Goal: Task Accomplishment & Management: Manage account settings

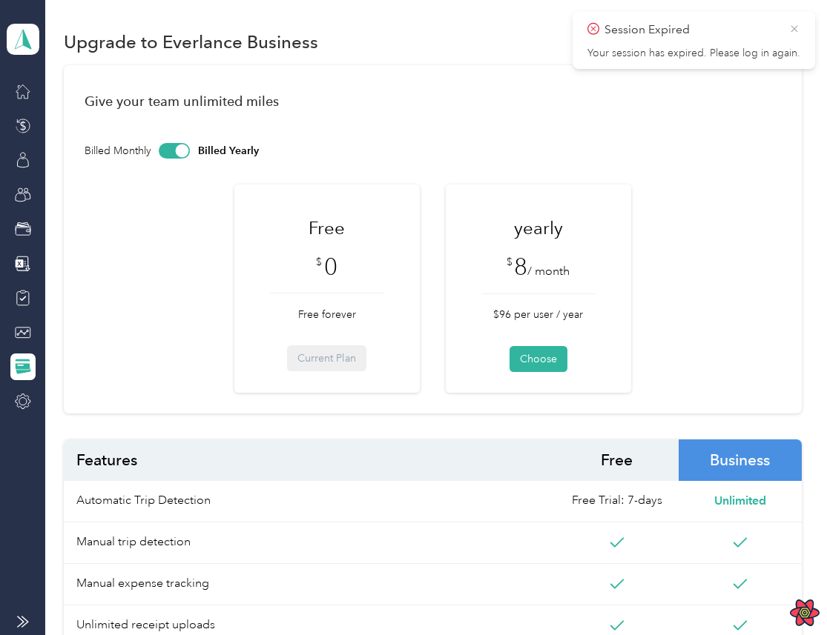
click at [793, 28] on icon at bounding box center [793, 28] width 7 height 7
click at [44, 36] on aside "My company Team dashboard" at bounding box center [22, 317] width 45 height 635
click at [9, 241] on div "My company Team dashboard" at bounding box center [23, 207] width 33 height 415
click at [20, 231] on icon at bounding box center [23, 229] width 16 height 16
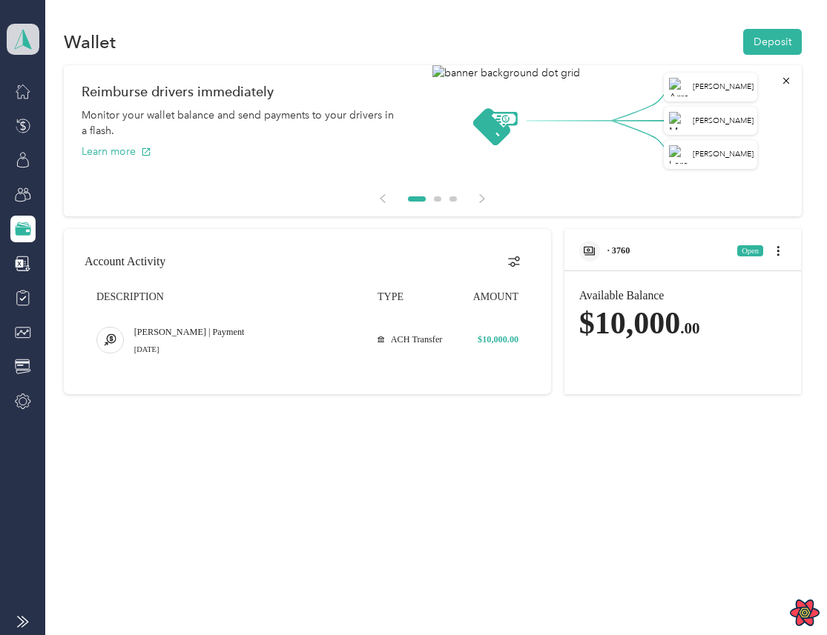
click at [16, 42] on icon at bounding box center [23, 39] width 22 height 21
click at [56, 201] on div "Log out" at bounding box center [204, 189] width 375 height 26
